Goal: Find specific fact: Find specific fact

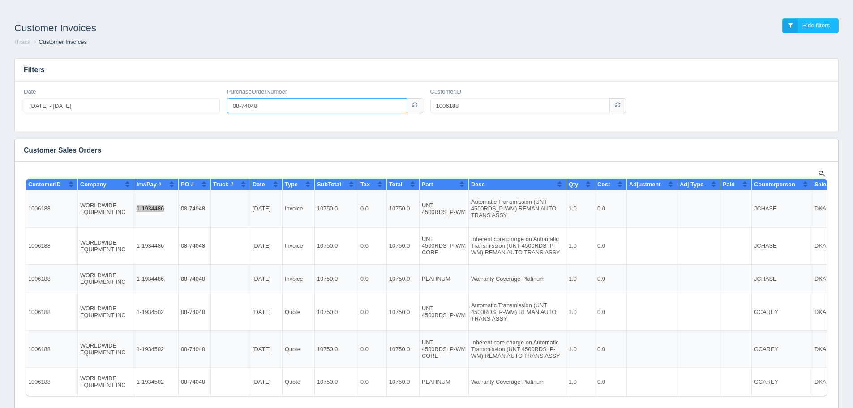
drag, startPoint x: 267, startPoint y: 106, endPoint x: 171, endPoint y: 112, distance: 96.0
click at [182, 116] on div "Date [DATE] - [DATE] PurchaseOrderNumber 08-74048 CustomerID 1006188" at bounding box center [426, 104] width 813 height 33
type input "H01378"
drag, startPoint x: 473, startPoint y: 110, endPoint x: 430, endPoint y: 103, distance: 43.6
click at [430, 103] on input "1006188" at bounding box center [520, 105] width 180 height 15
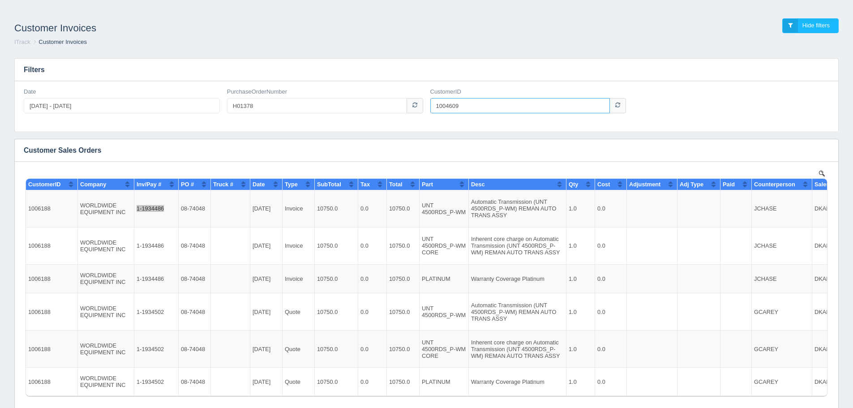
type input "1004609"
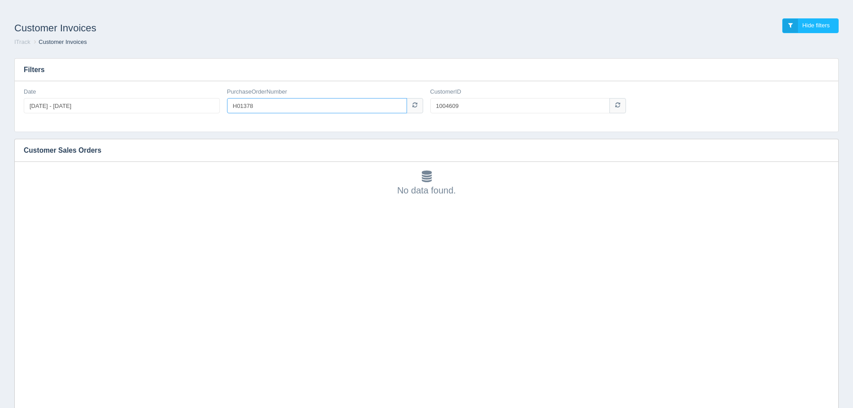
click at [237, 105] on input "H01378" at bounding box center [317, 105] width 180 height 15
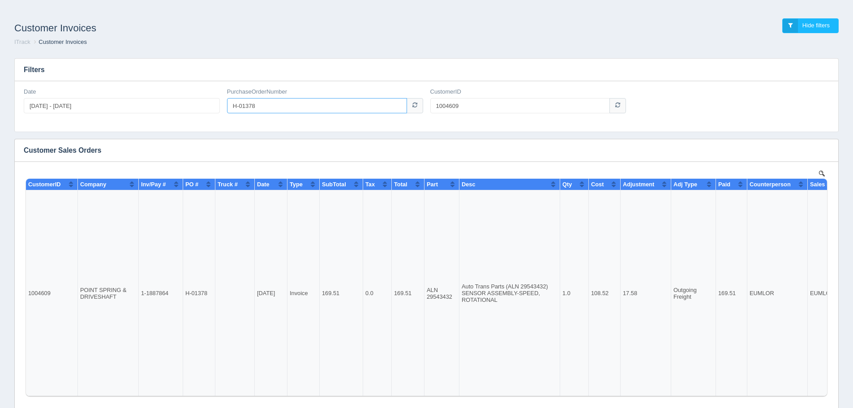
click at [248, 107] on input "H-01378" at bounding box center [317, 105] width 180 height 15
type input "H-01678"
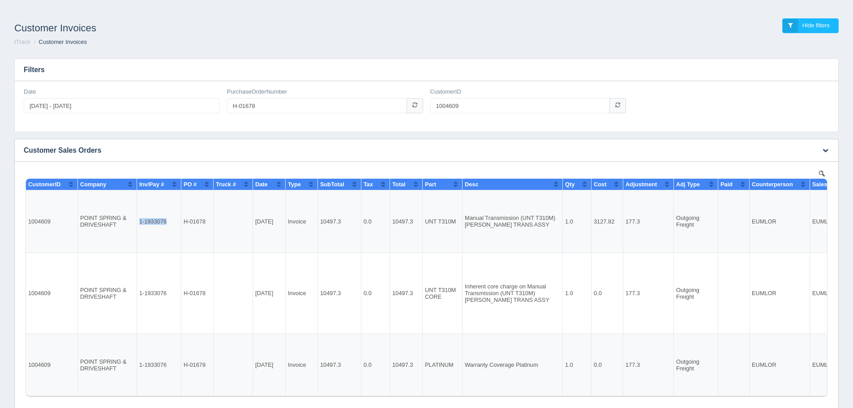
drag, startPoint x: 166, startPoint y: 220, endPoint x: 139, endPoint y: 218, distance: 26.9
click at [139, 218] on td "1-1933076" at bounding box center [159, 221] width 44 height 63
copy td "1-1933076"
